Goal: Information Seeking & Learning: Learn about a topic

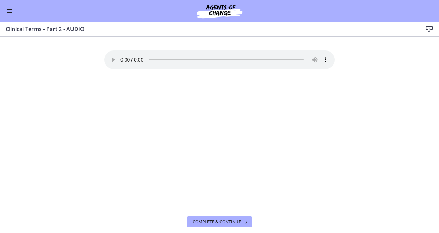
click at [11, 11] on span "Enable menu" at bounding box center [10, 11] width 6 height 1
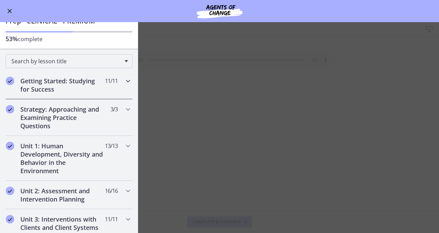
scroll to position [31, 0]
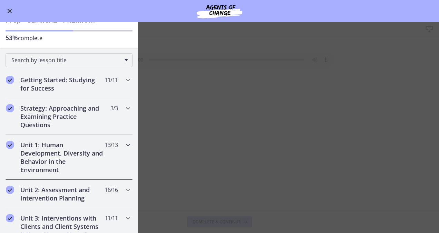
click at [59, 144] on h2 "Unit 1: Human Development, Diversity and Behavior in the Environment" at bounding box center [62, 156] width 84 height 33
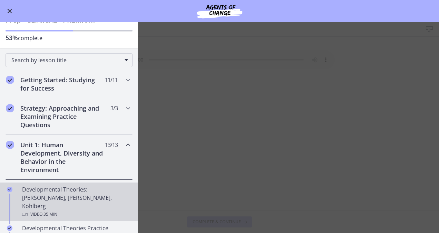
click at [46, 193] on div "Developmental Theories: [PERSON_NAME], [PERSON_NAME], Kohlberg Video · 35 min" at bounding box center [76, 201] width 108 height 33
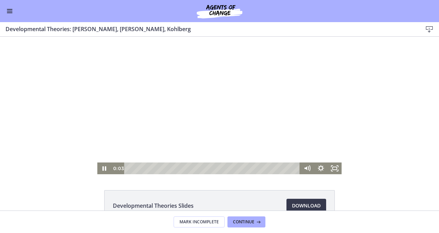
drag, startPoint x: 239, startPoint y: 102, endPoint x: 163, endPoint y: 133, distance: 81.9
click at [163, 133] on div at bounding box center [219, 105] width 244 height 137
click at [102, 169] on icon "Pause" at bounding box center [104, 169] width 4 height 6
